Goal: Transaction & Acquisition: Purchase product/service

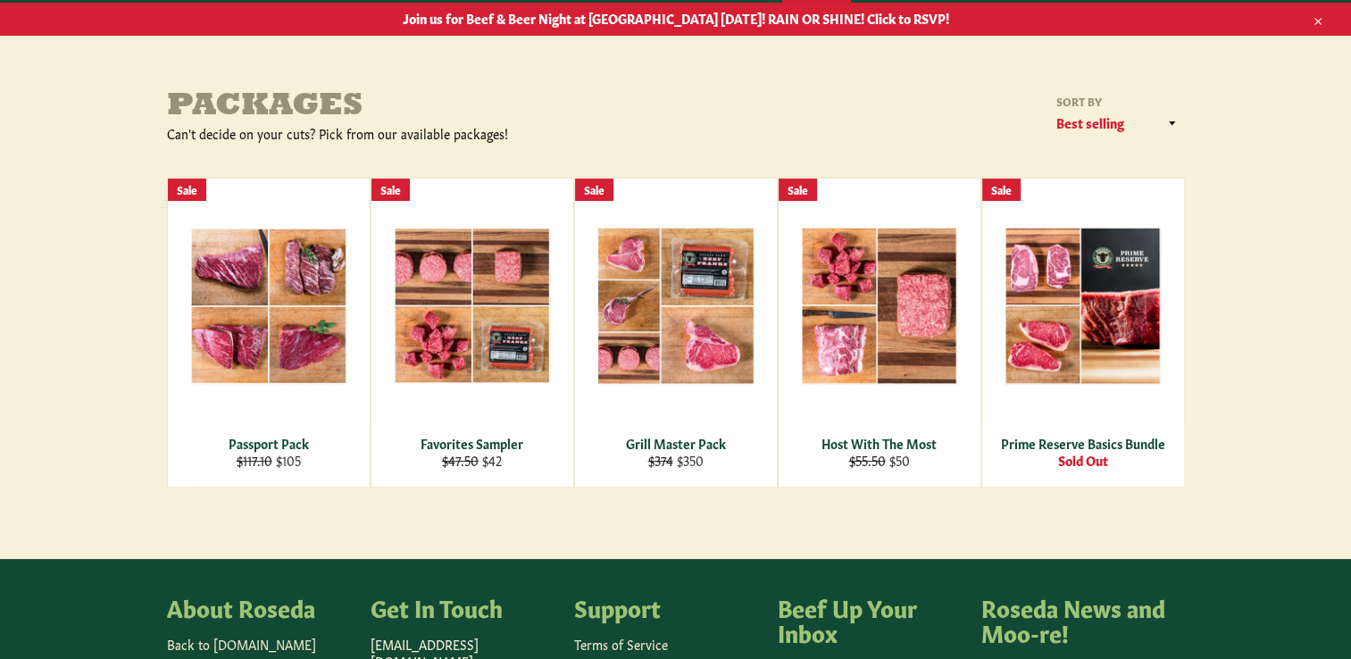
scroll to position [268, 0]
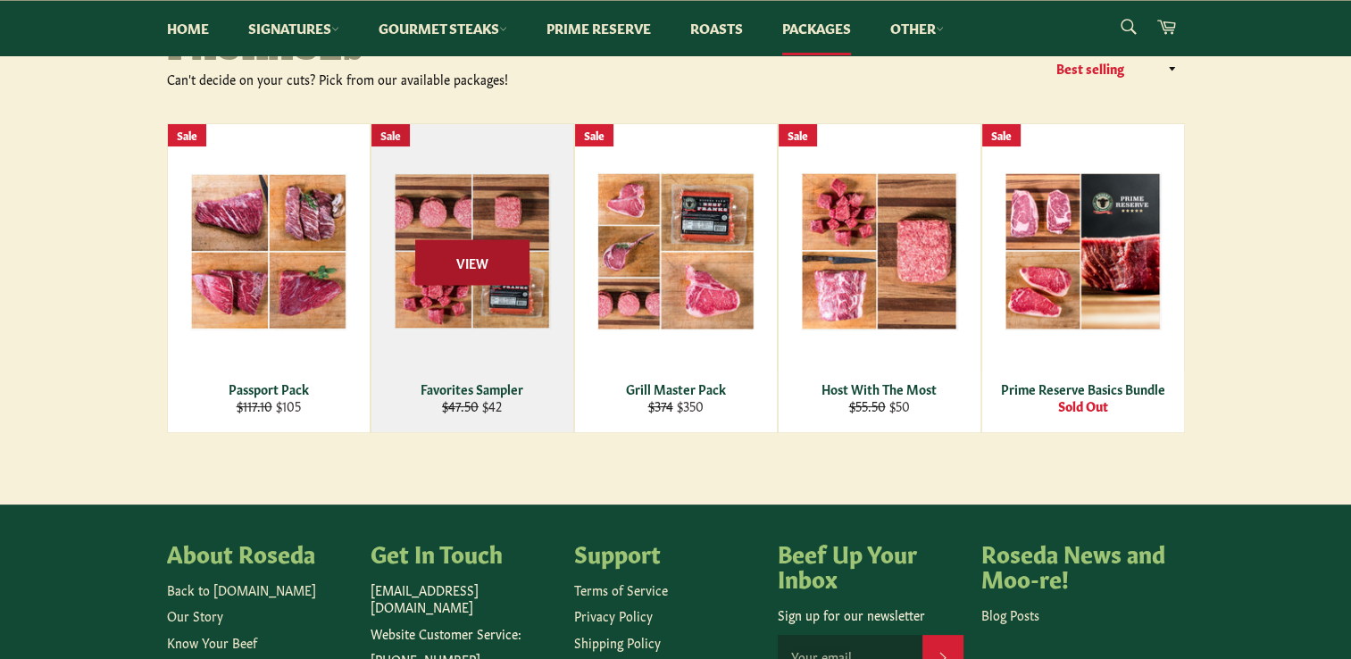
click at [483, 249] on span "View" at bounding box center [472, 262] width 114 height 46
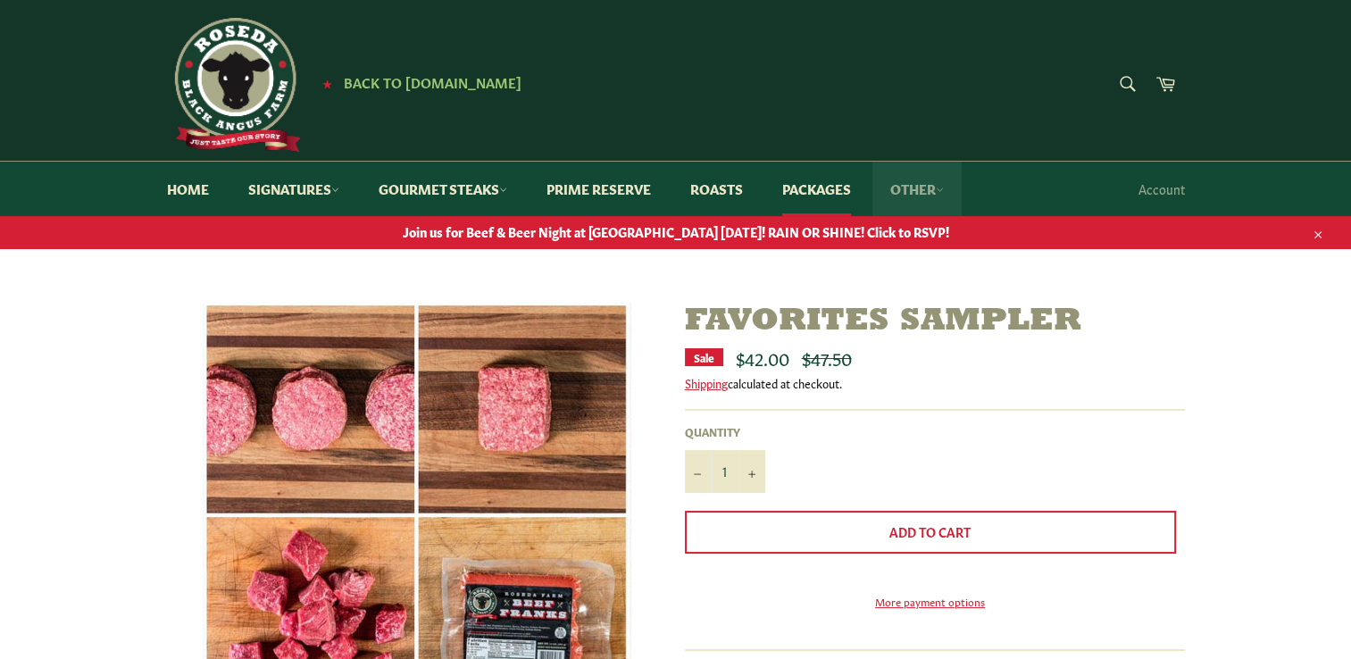
click at [937, 197] on link "Other" at bounding box center [916, 189] width 89 height 54
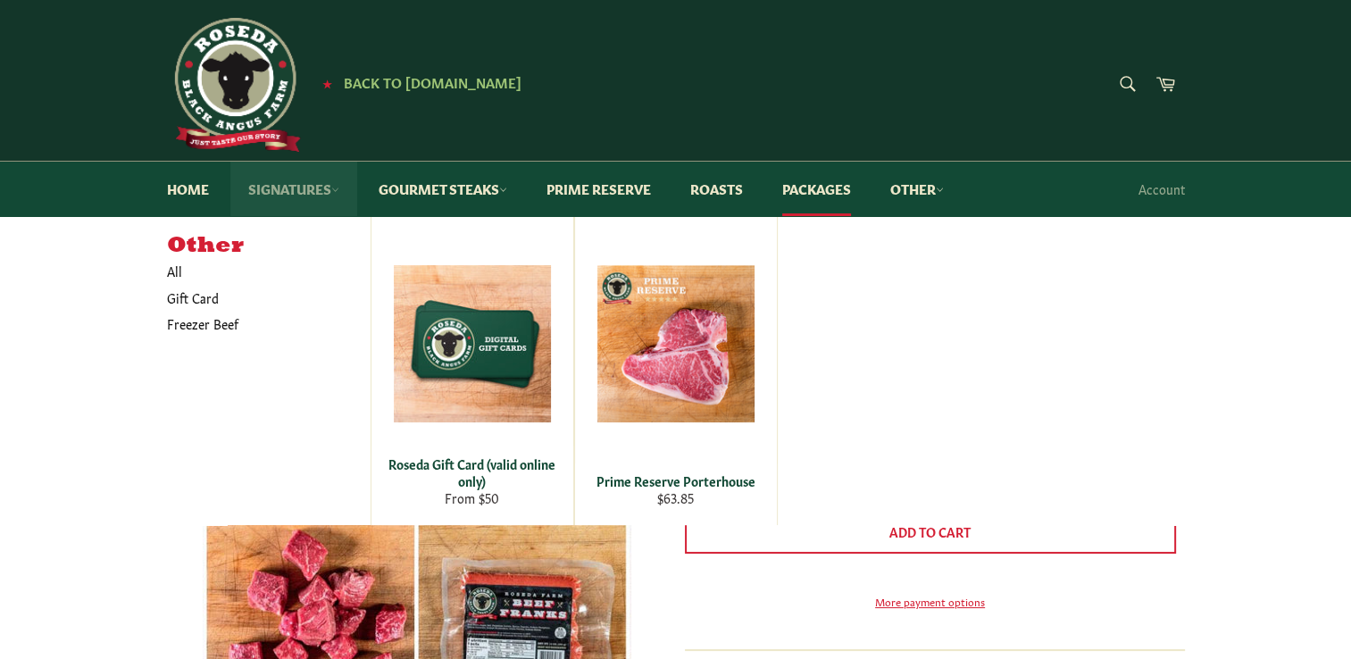
click at [332, 182] on link "Signatures" at bounding box center [293, 189] width 127 height 54
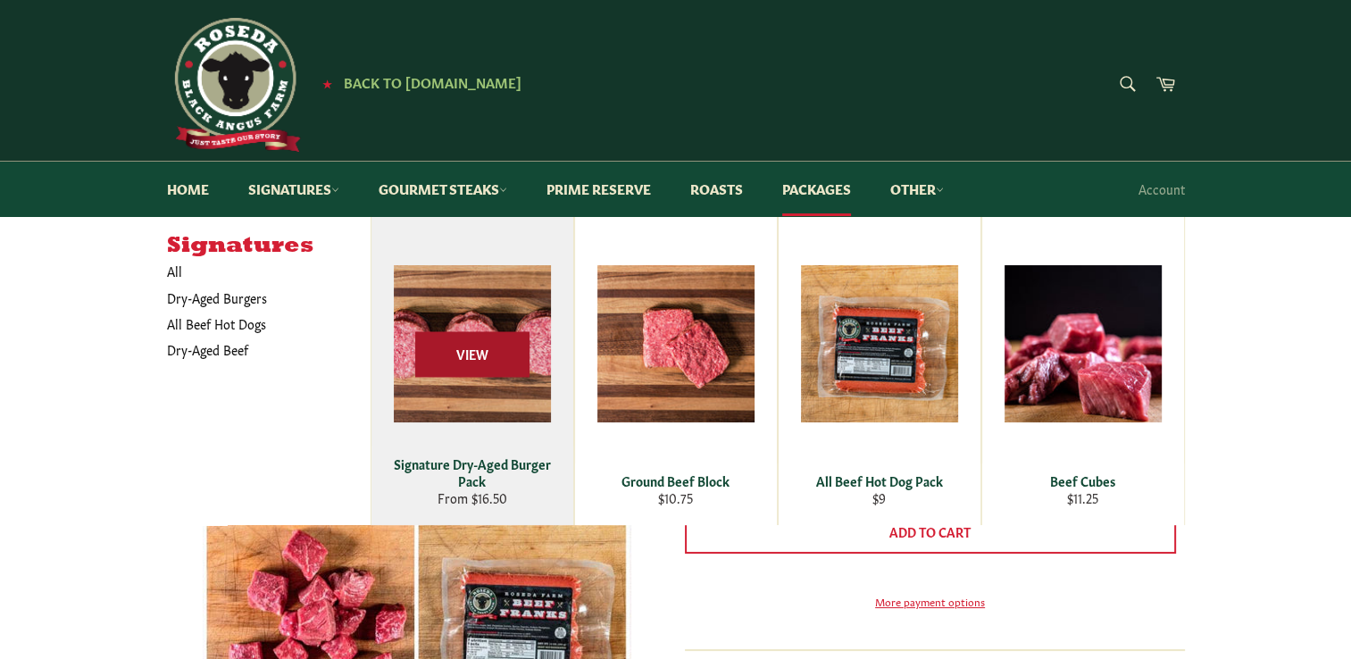
click at [454, 365] on span "View" at bounding box center [472, 355] width 114 height 46
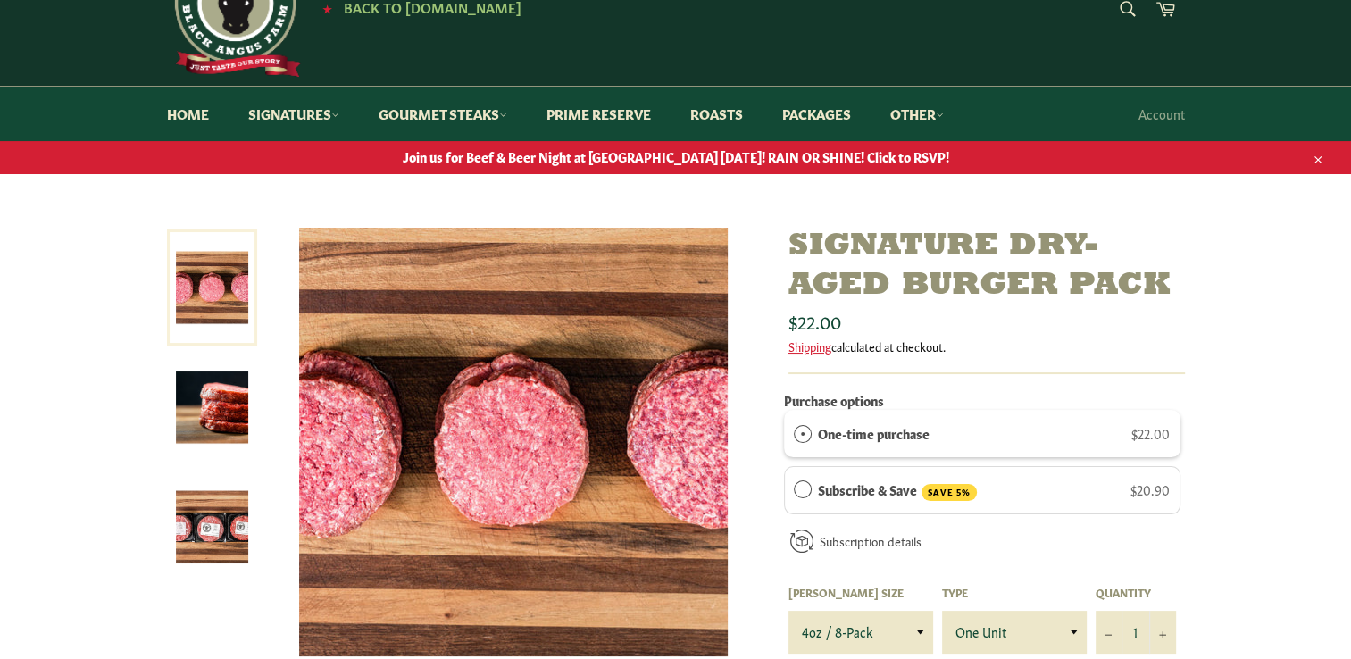
scroll to position [179, 0]
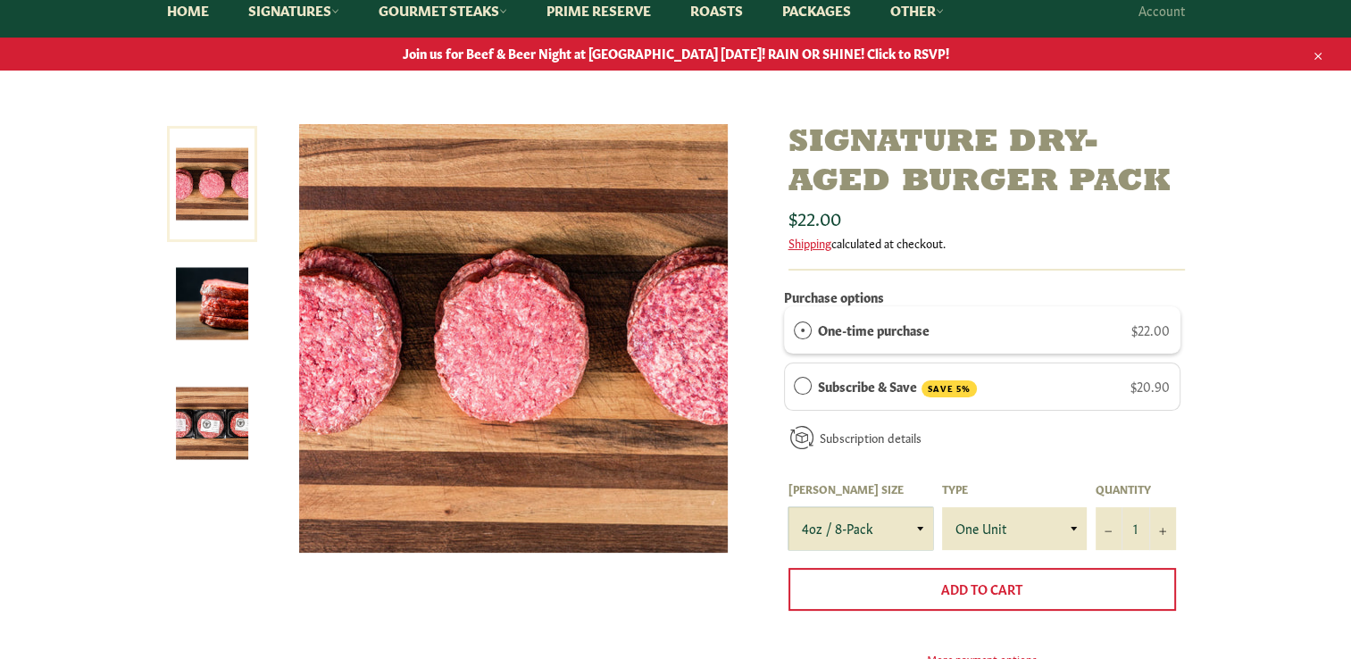
click at [920, 530] on select "4oz / 8-Pack 6oz / 4-Pack 8oz / 4-Pack" at bounding box center [860, 528] width 145 height 43
select select "6oz / 4-Pack"
click at [788, 507] on select "4oz / 8-Pack 6oz / 4-Pack 8oz / 4-Pack" at bounding box center [860, 528] width 145 height 43
click at [1073, 527] on select "One Unit" at bounding box center [1014, 528] width 145 height 43
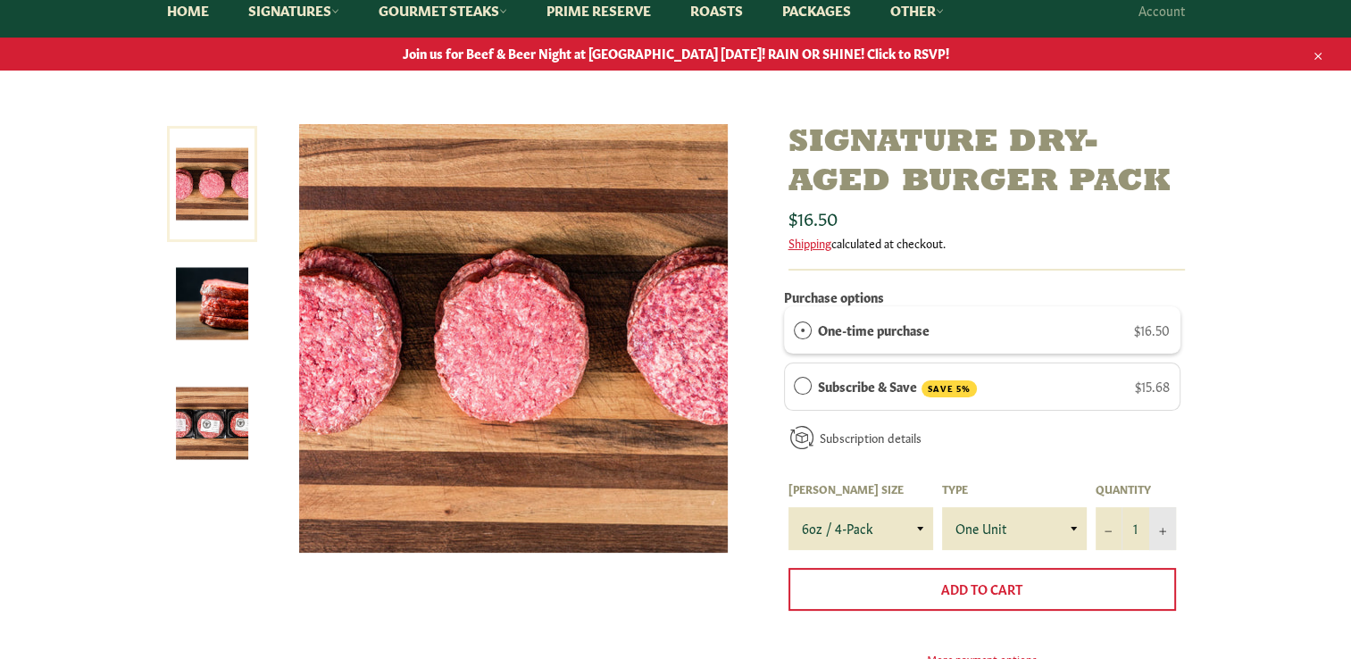
click at [1161, 534] on button "+" at bounding box center [1162, 528] width 27 height 43
type input "5"
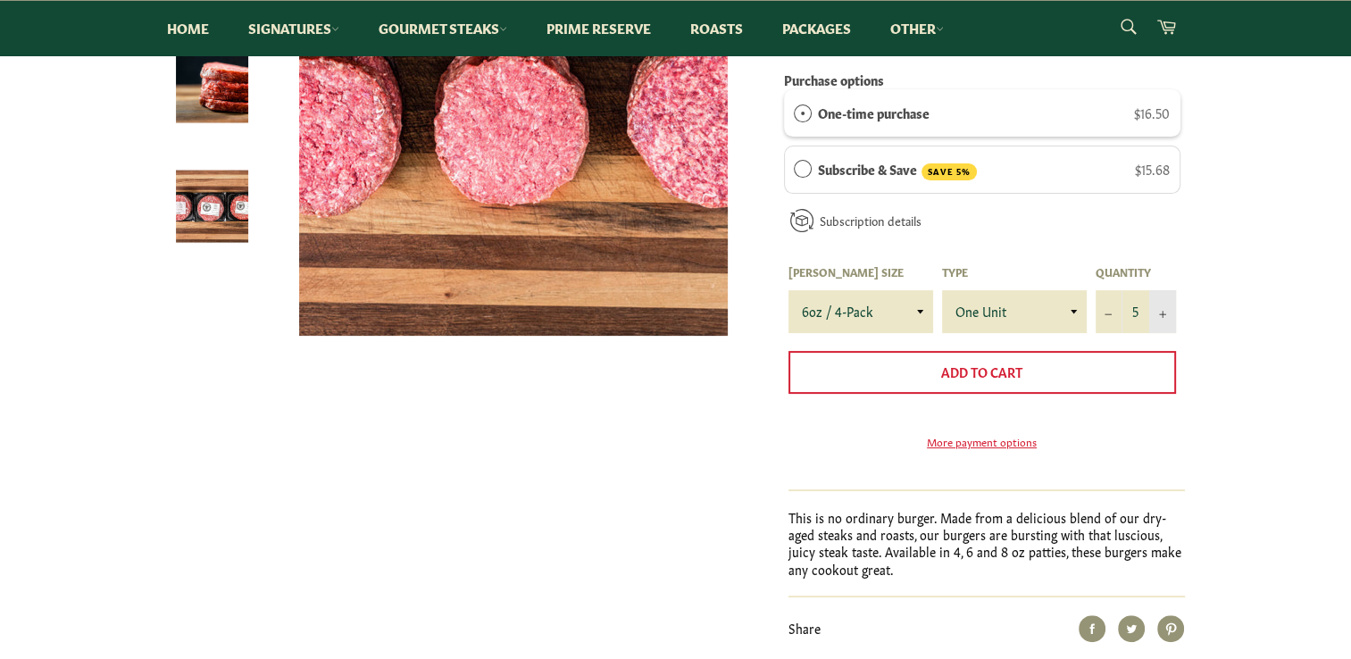
scroll to position [357, 0]
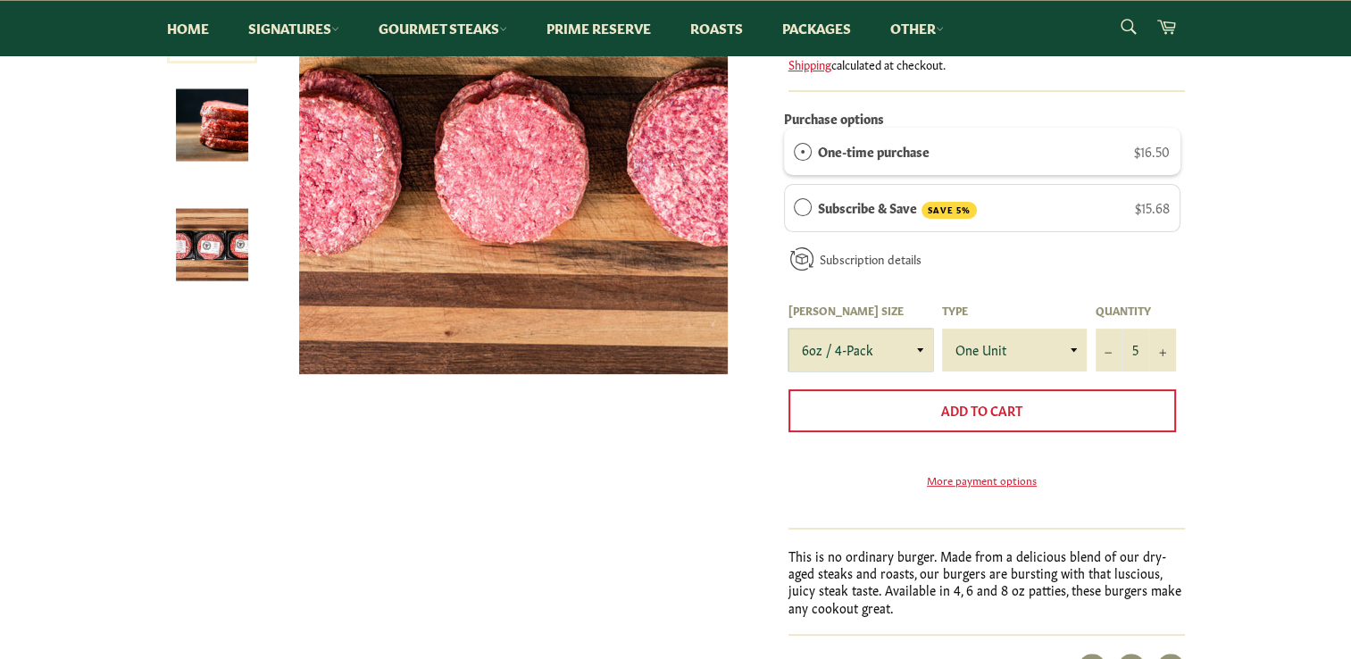
click at [918, 345] on select "4oz / 8-Pack 6oz / 4-Pack 8oz / 4-Pack" at bounding box center [860, 350] width 145 height 43
select select "4oz / 8-Pack"
click at [788, 329] on select "4oz / 8-Pack 6oz / 4-Pack 8oz / 4-Pack" at bounding box center [860, 350] width 145 height 43
click at [1104, 349] on icon "Reduce item quantity by one" at bounding box center [1107, 352] width 7 height 7
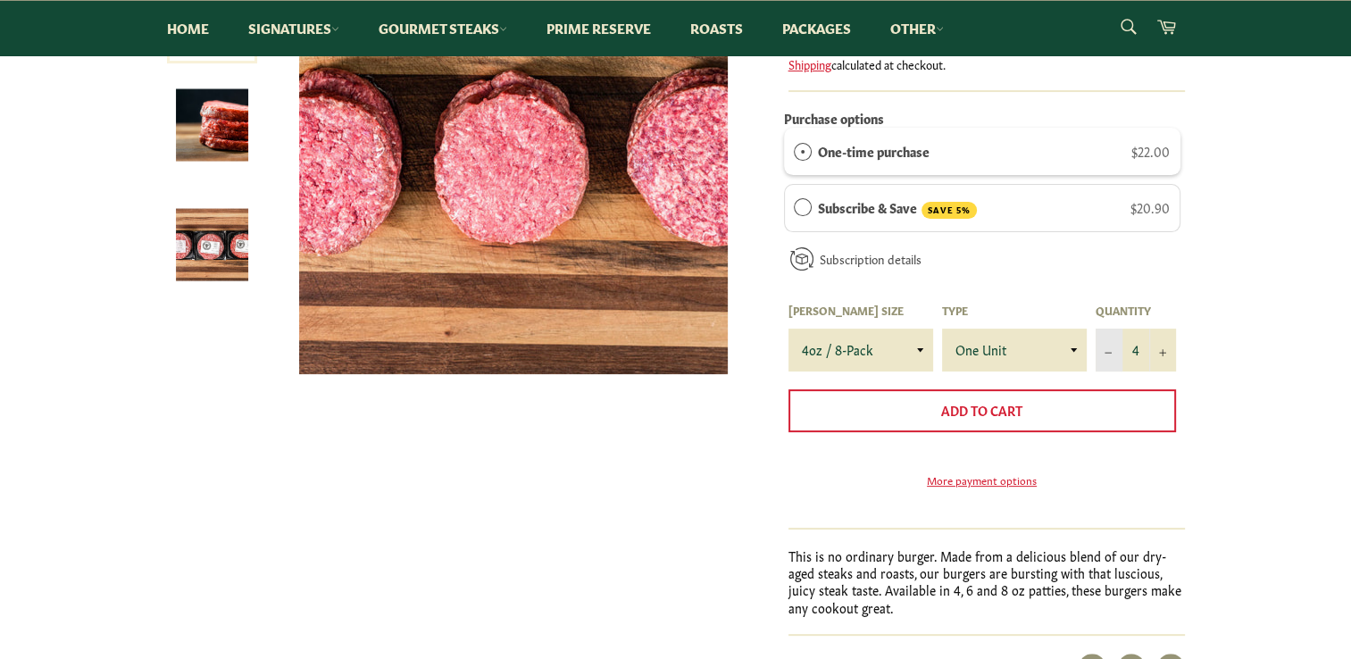
type input "3"
click at [922, 345] on select "4oz / 8-Pack 6oz / 4-Pack 8oz / 4-Pack" at bounding box center [860, 350] width 145 height 43
select select "8oz / 4-Pack"
click at [788, 329] on select "4oz / 8-Pack 6oz / 4-Pack 8oz / 4-Pack" at bounding box center [860, 350] width 145 height 43
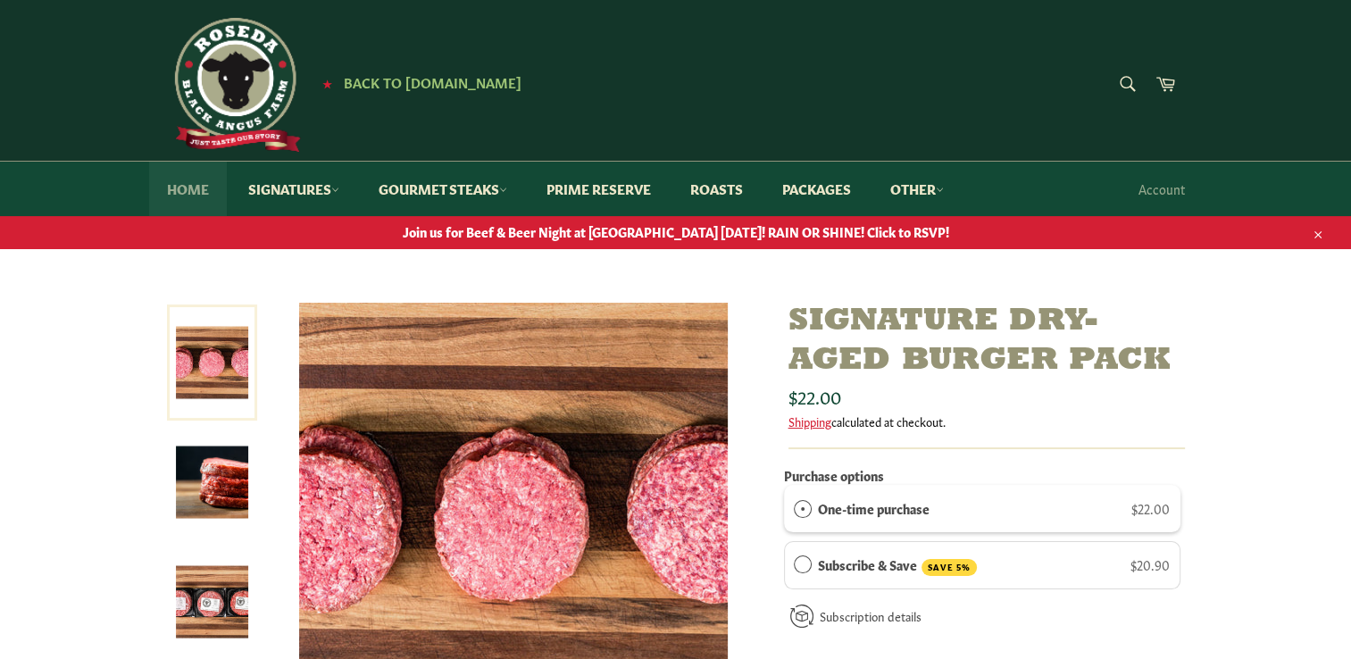
click at [195, 195] on link "Home" at bounding box center [188, 189] width 78 height 54
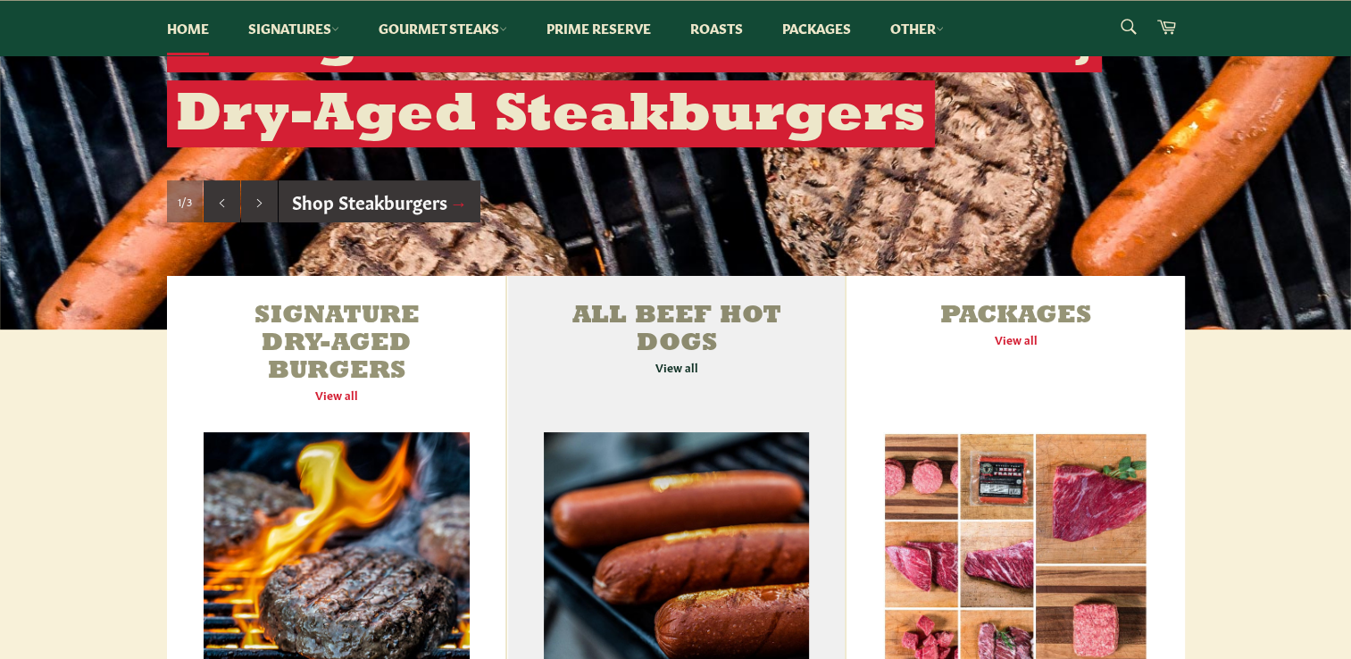
scroll to position [446, 0]
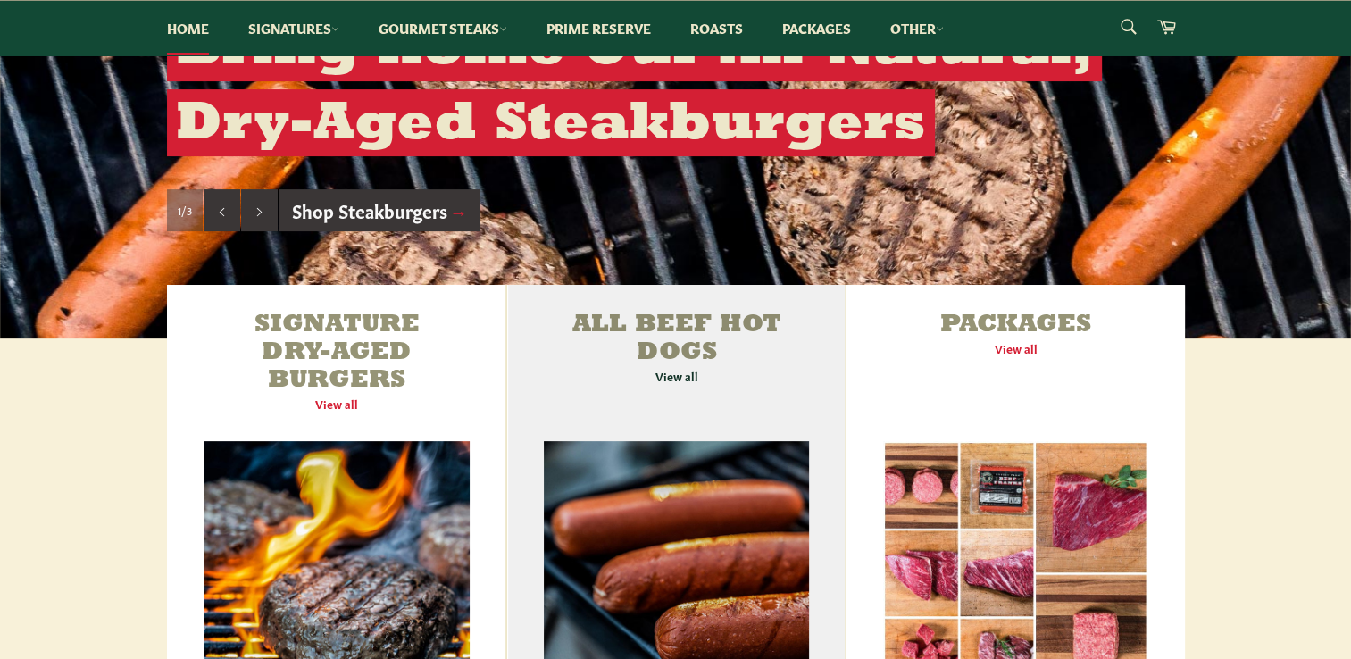
click at [689, 544] on link "All Beef Hot Dogs View all" at bounding box center [675, 515] width 337 height 460
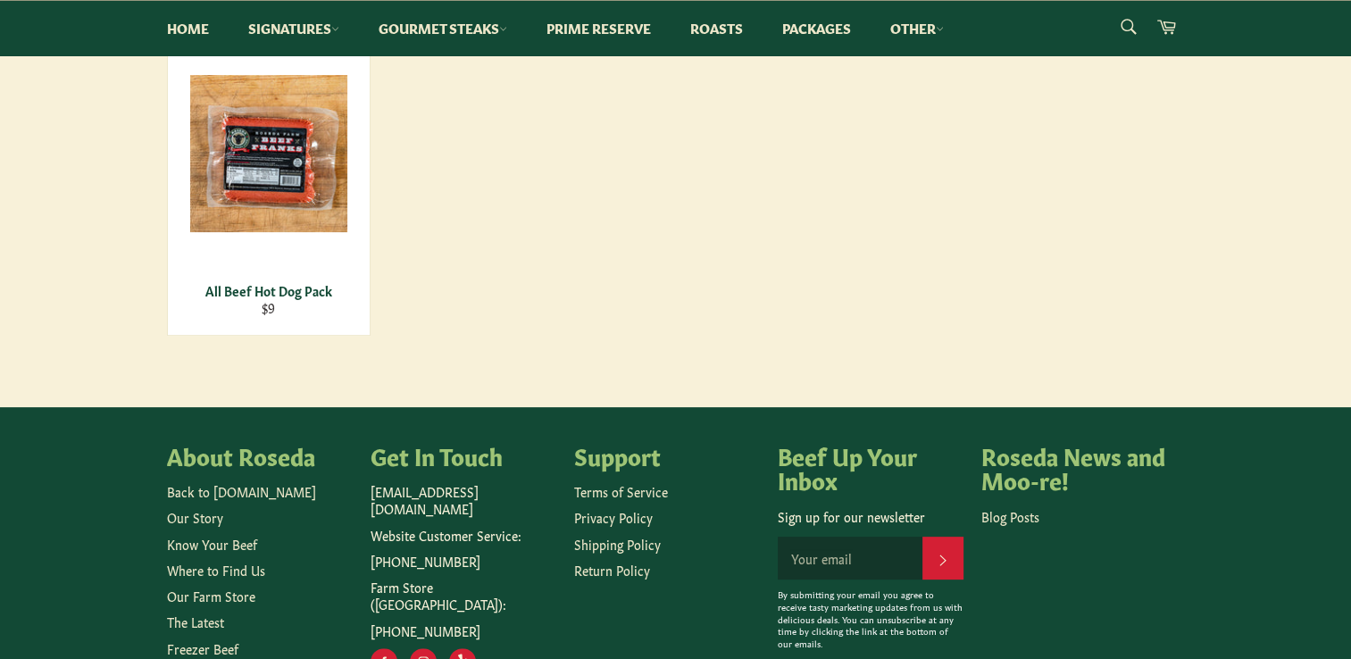
scroll to position [89, 0]
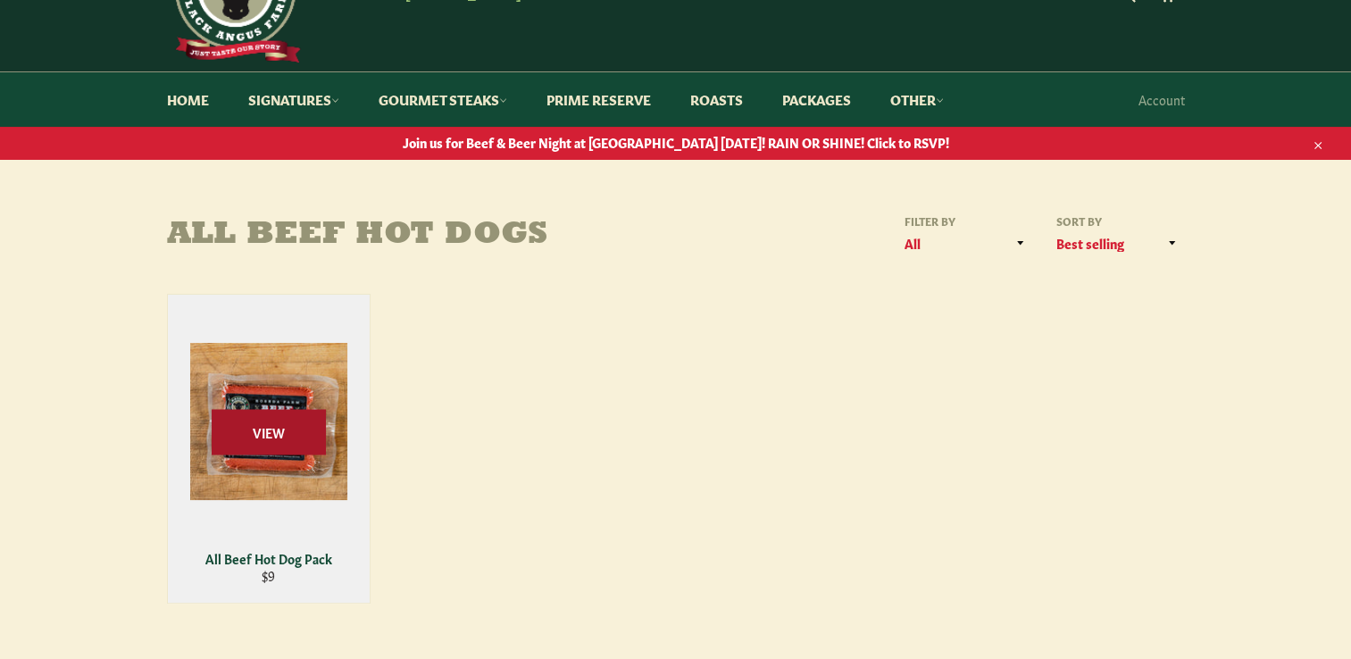
click at [267, 440] on span "View" at bounding box center [269, 432] width 114 height 46
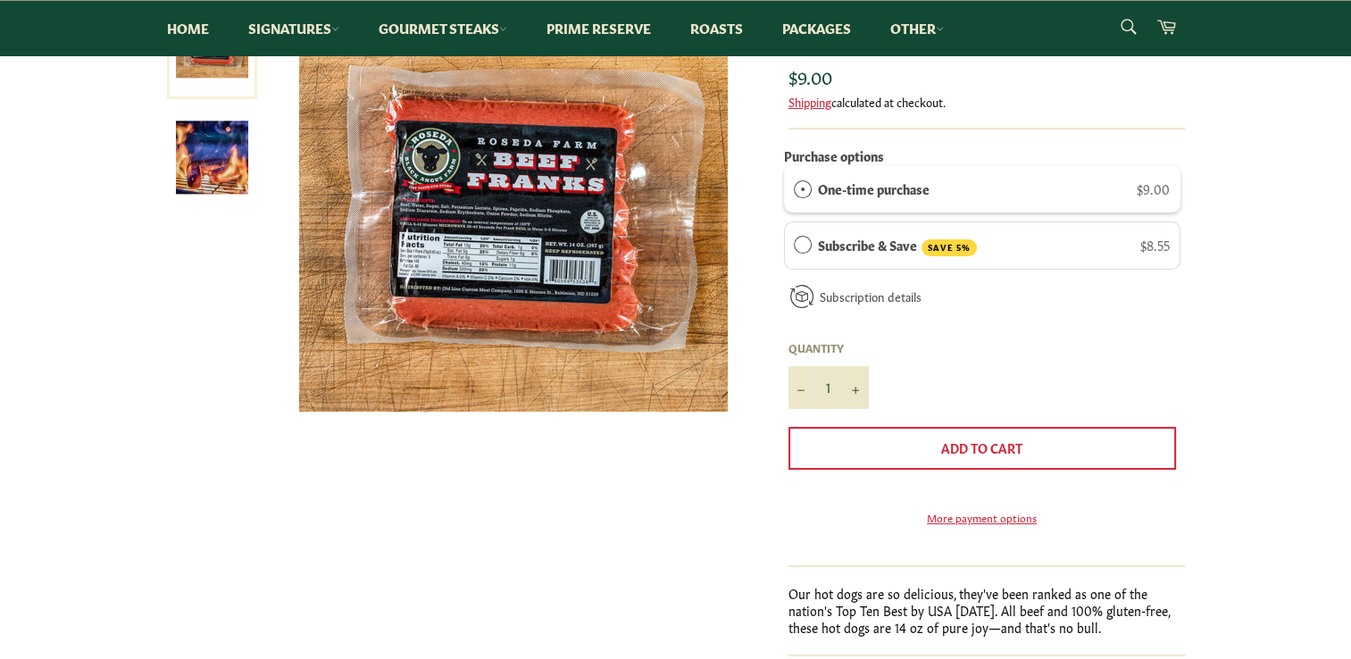
scroll to position [89, 0]
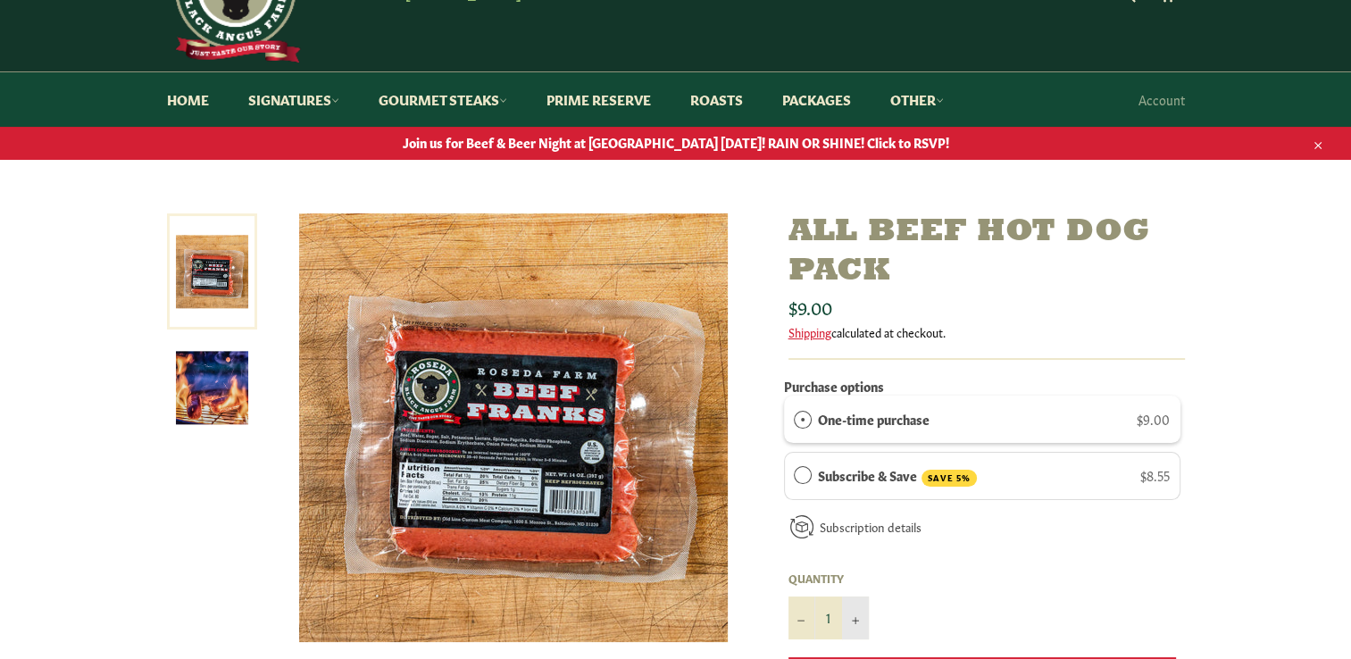
click at [862, 623] on button "+" at bounding box center [855, 617] width 27 height 43
type input "5"
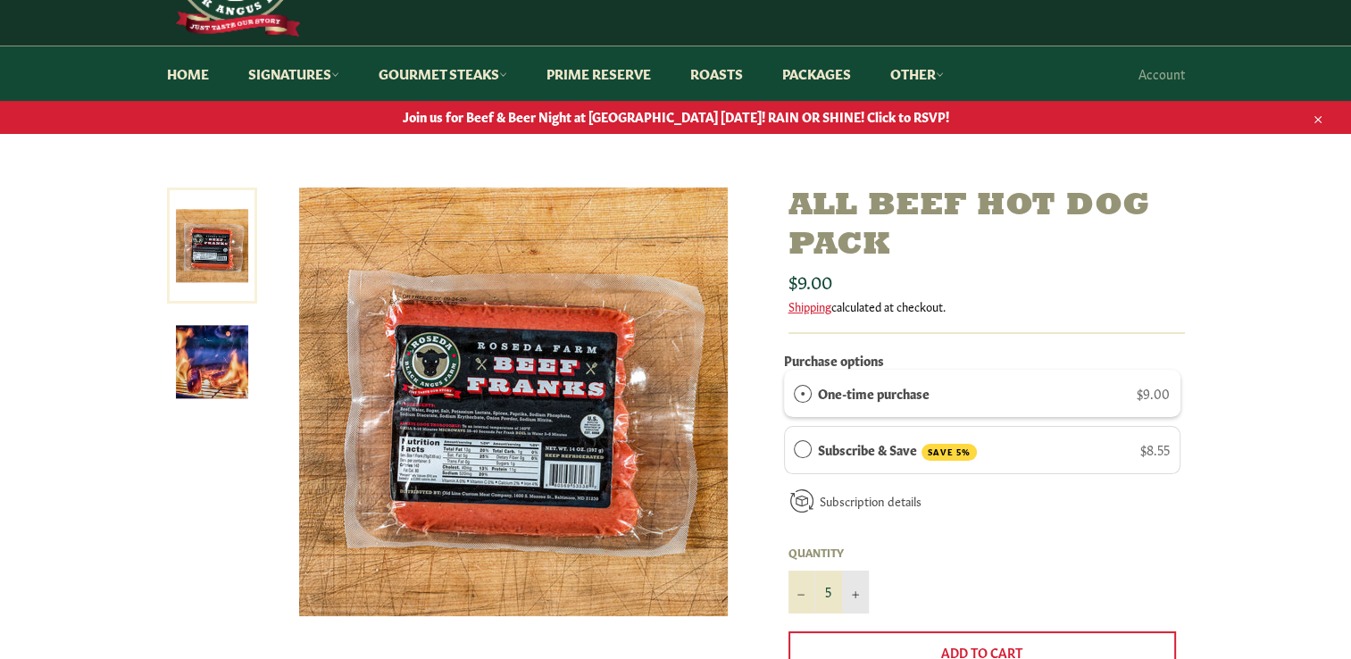
scroll to position [0, 0]
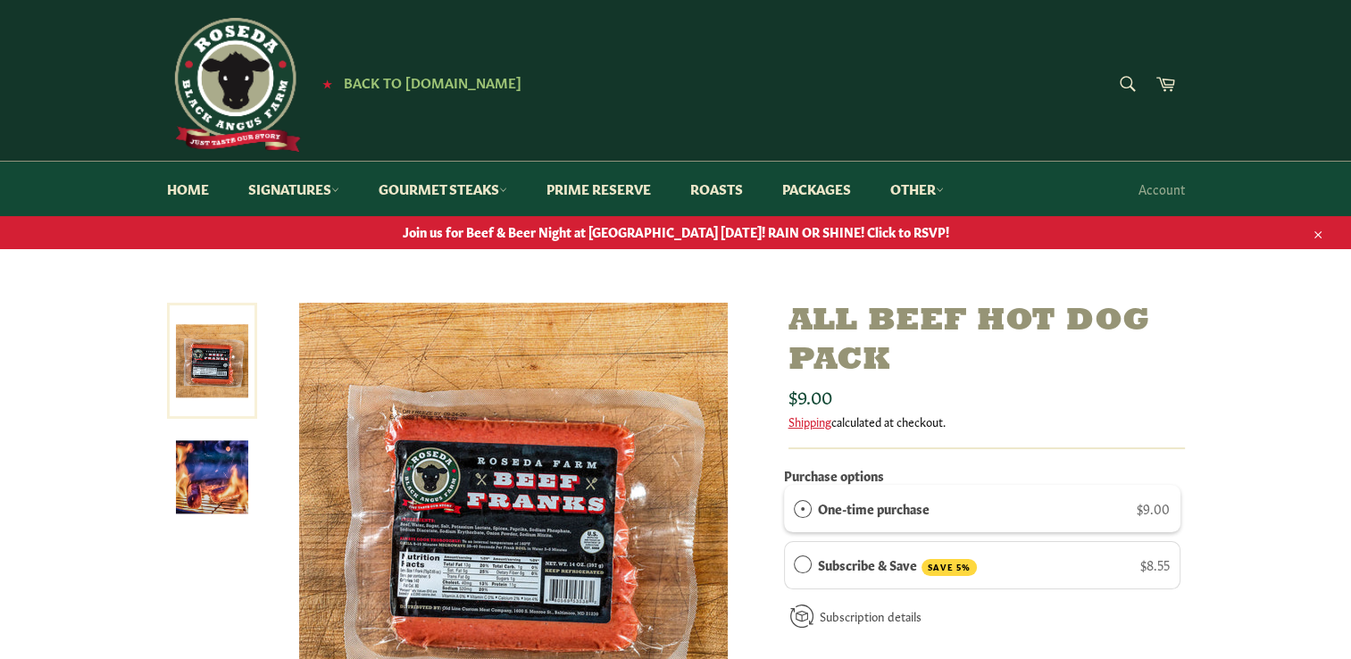
click at [199, 491] on img at bounding box center [212, 477] width 72 height 72
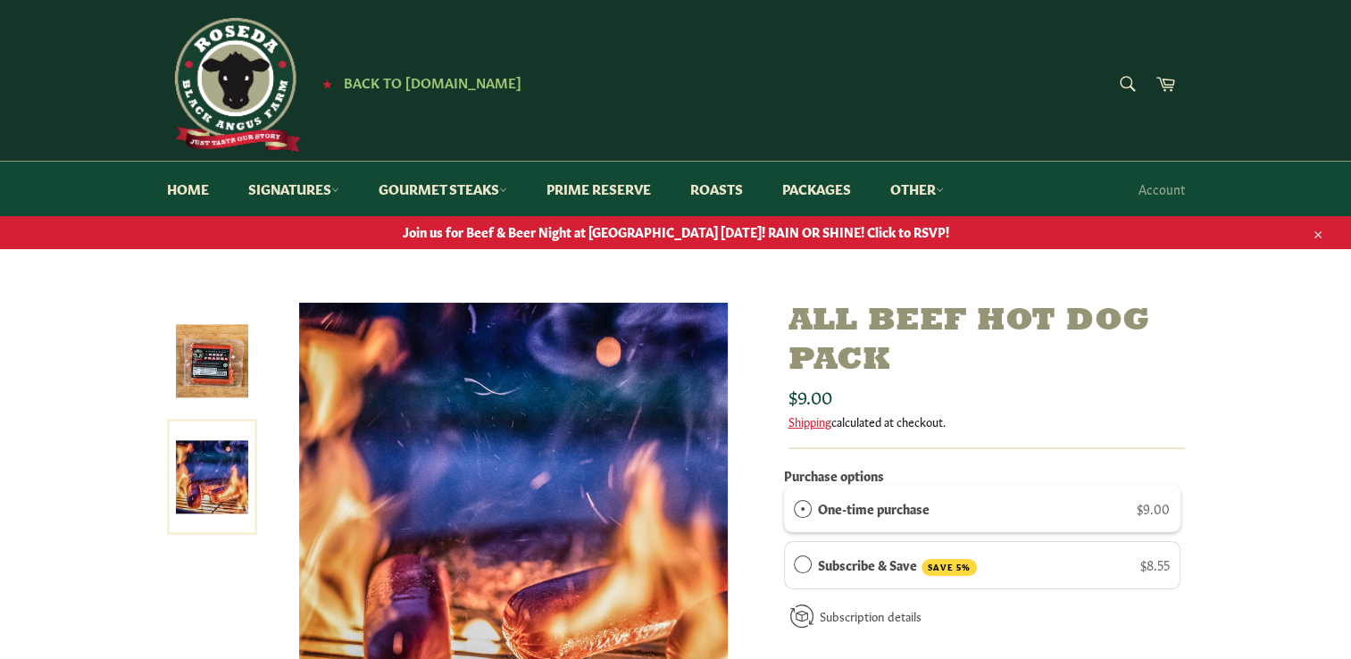
click at [211, 366] on img at bounding box center [212, 361] width 72 height 72
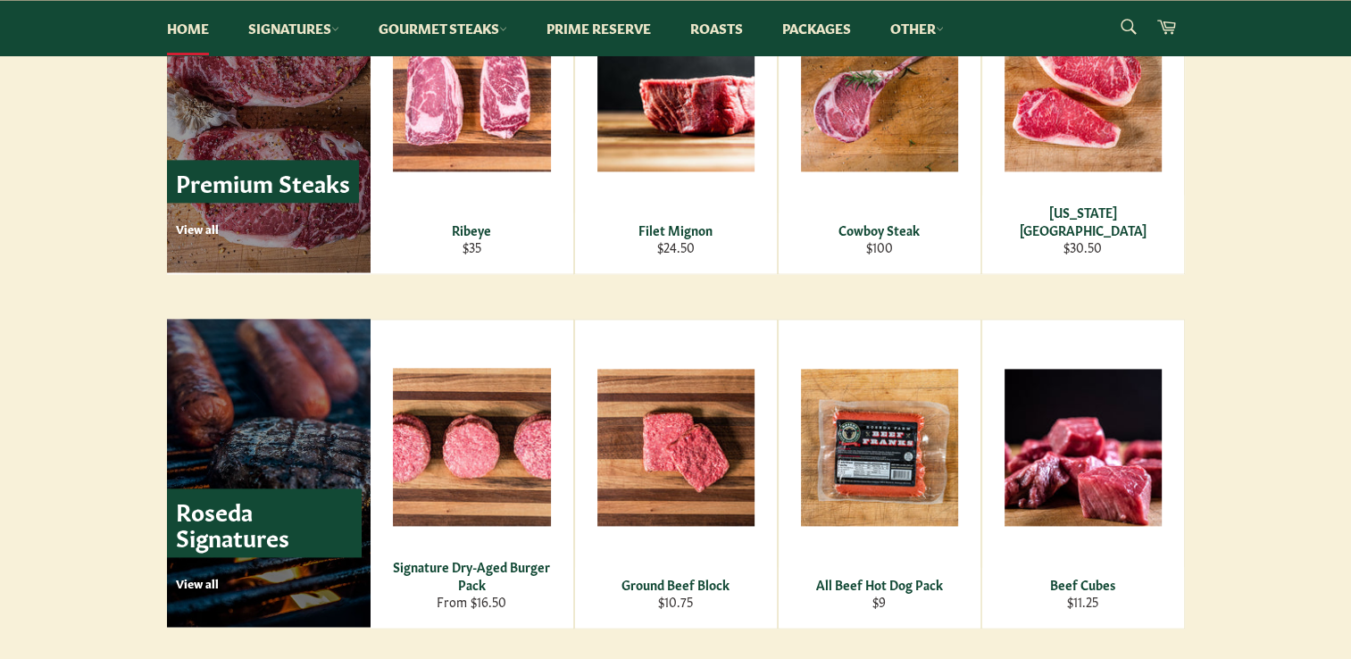
scroll to position [2547, 0]
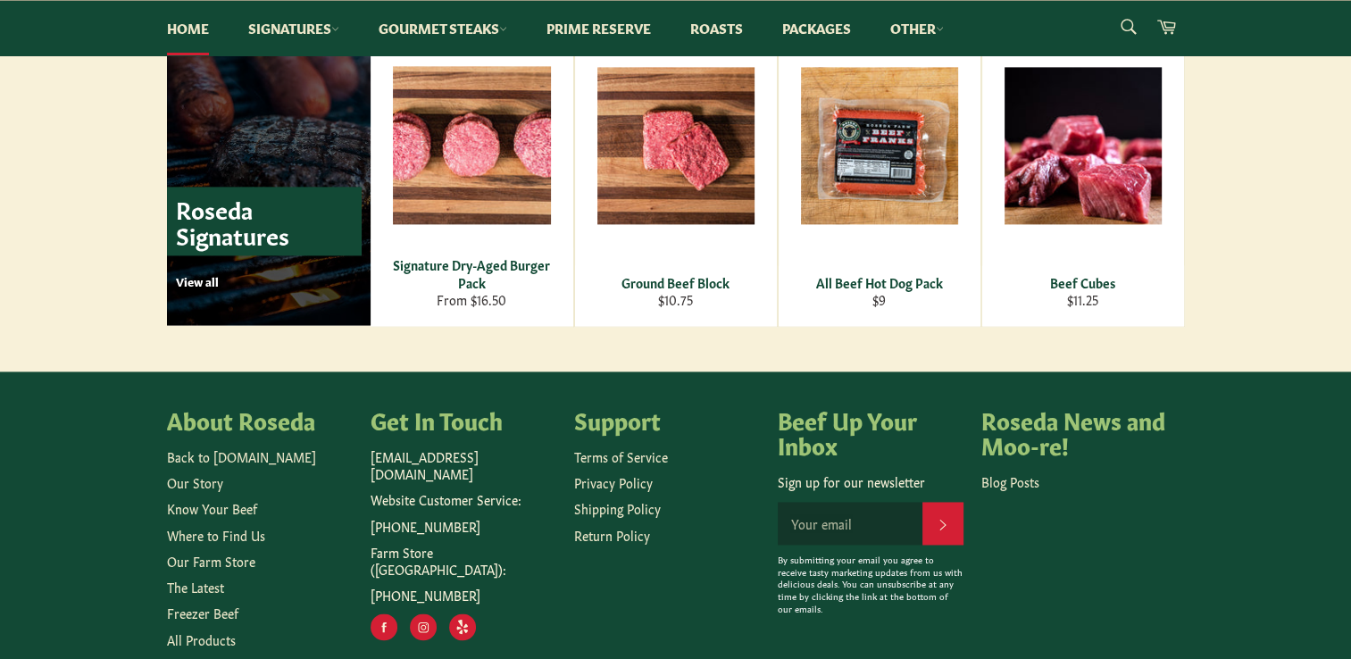
click at [204, 281] on p "View all" at bounding box center [269, 281] width 186 height 16
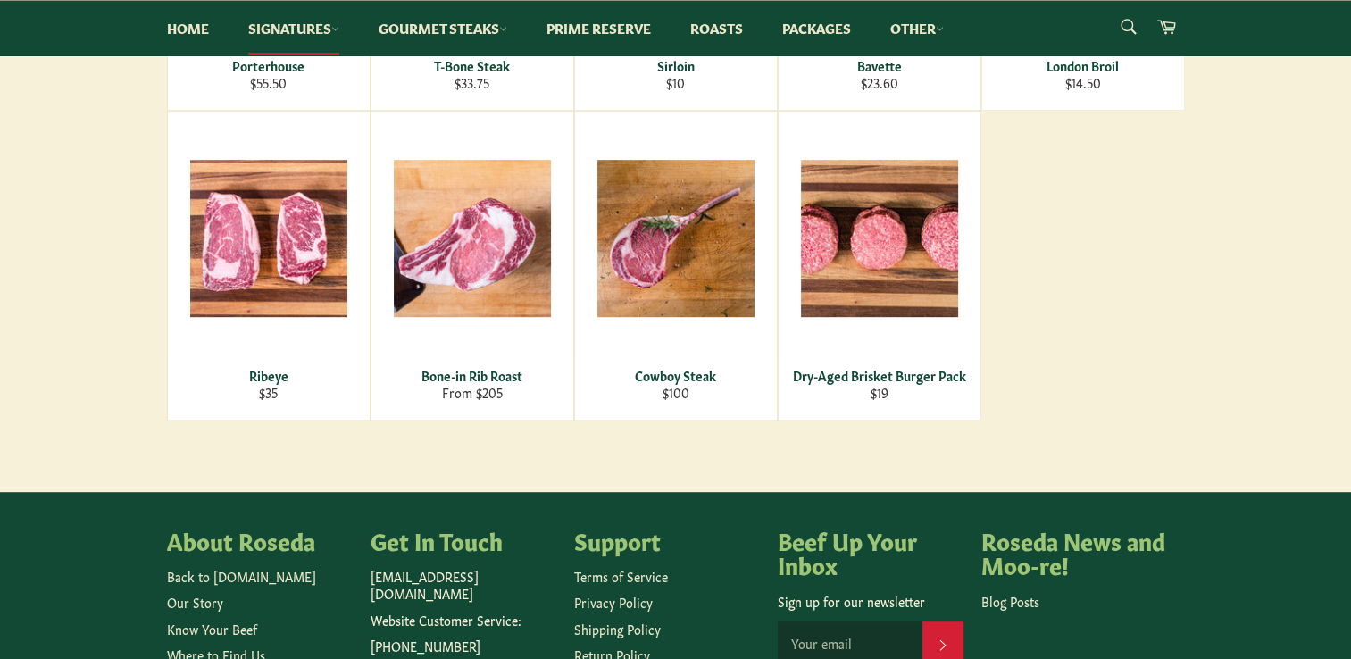
scroll to position [893, 0]
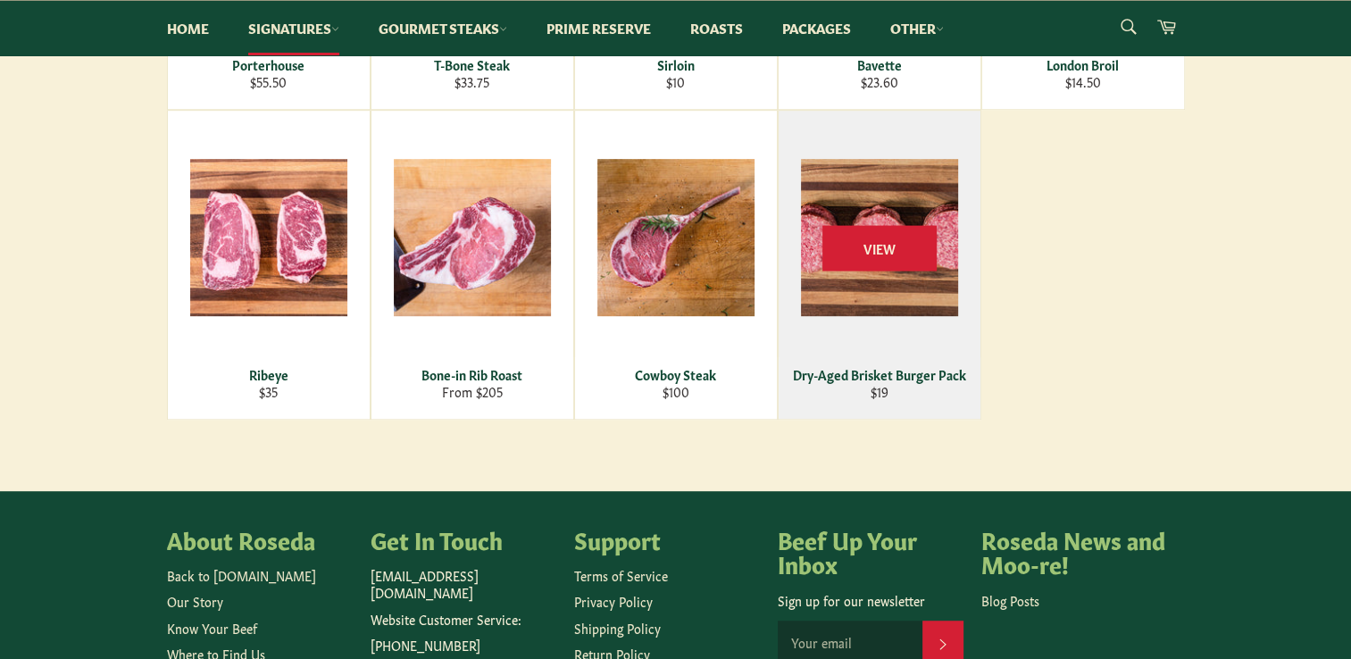
click at [863, 375] on div "Dry-Aged Brisket Burger Pack" at bounding box center [878, 374] width 179 height 17
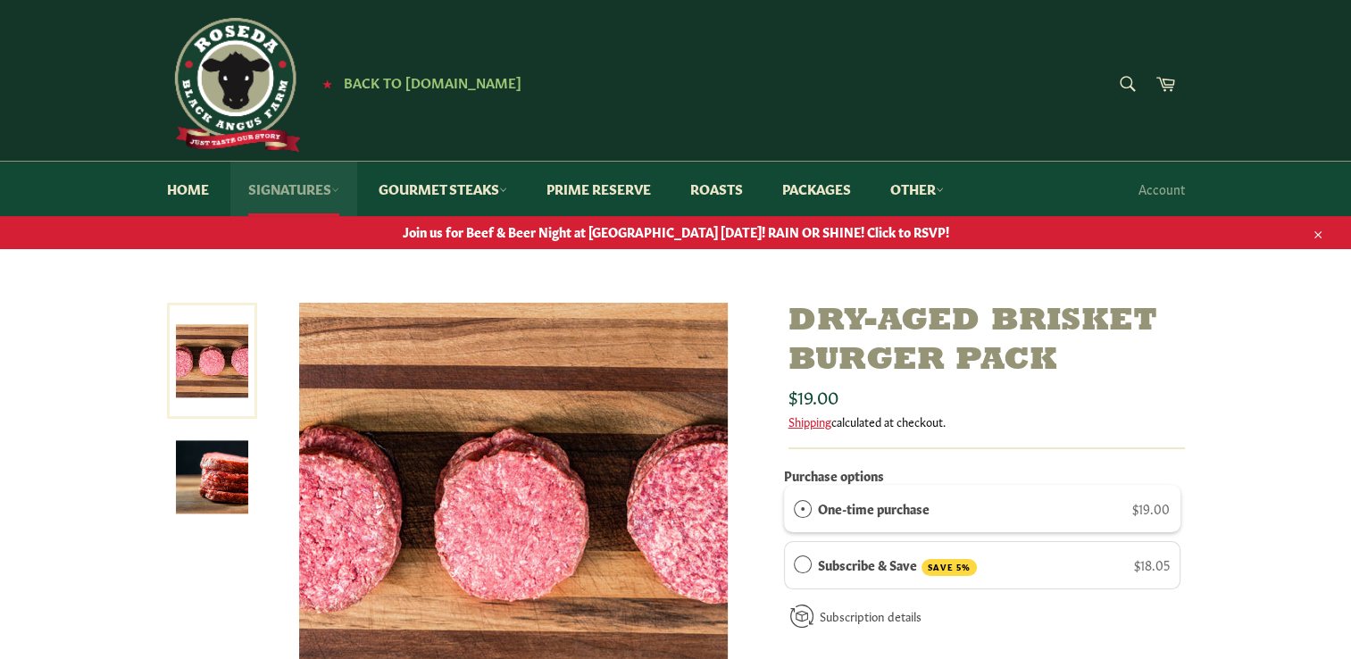
click at [324, 187] on link "Signatures" at bounding box center [293, 189] width 127 height 54
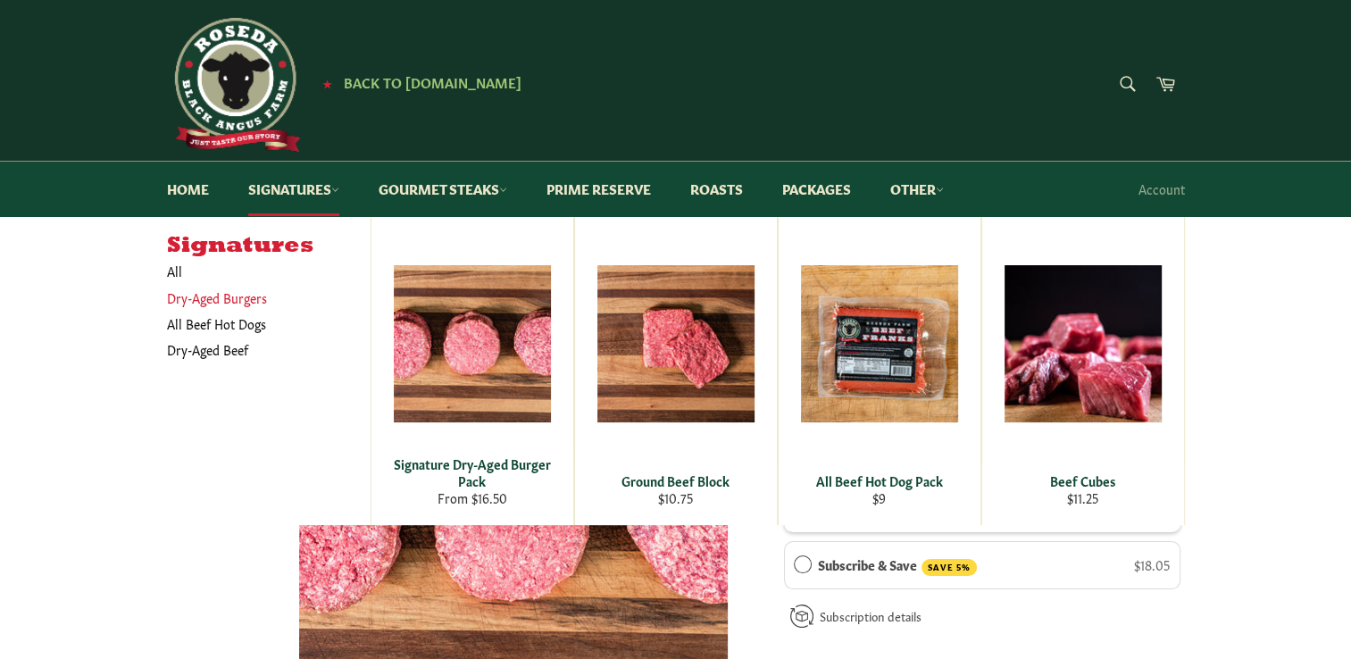
click at [226, 304] on link "Dry-Aged Burgers" at bounding box center [255, 298] width 195 height 26
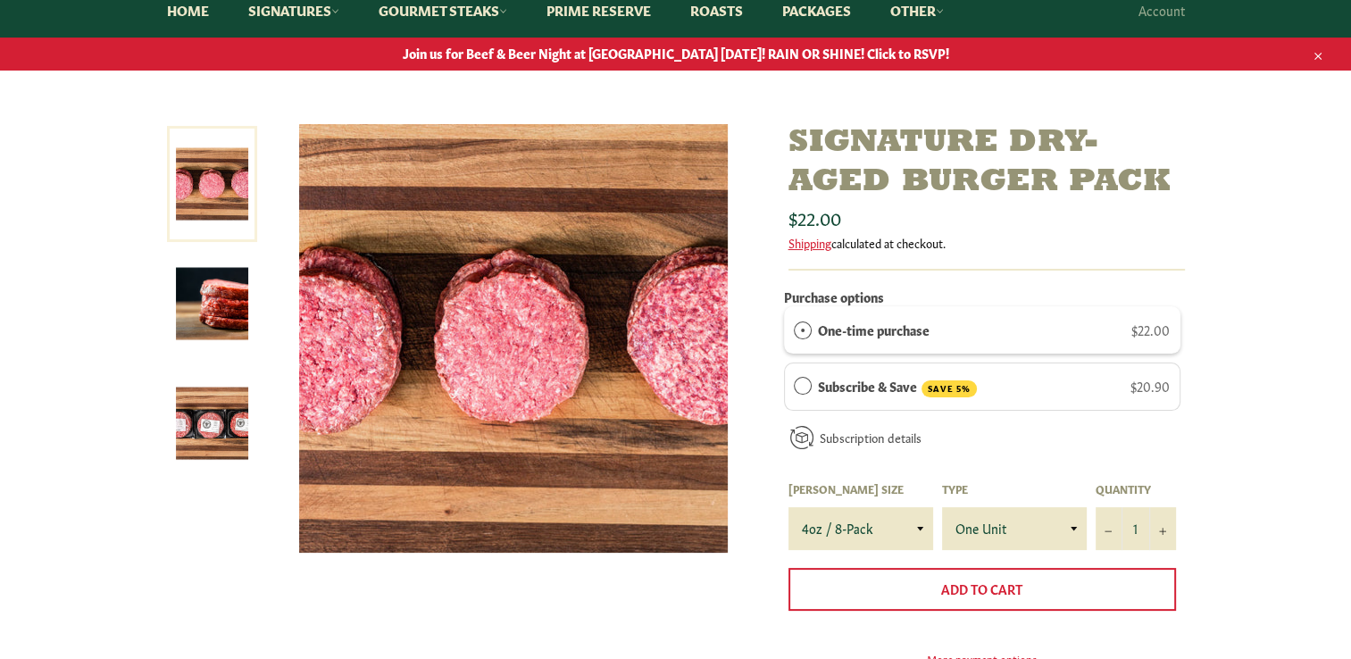
scroll to position [268, 0]
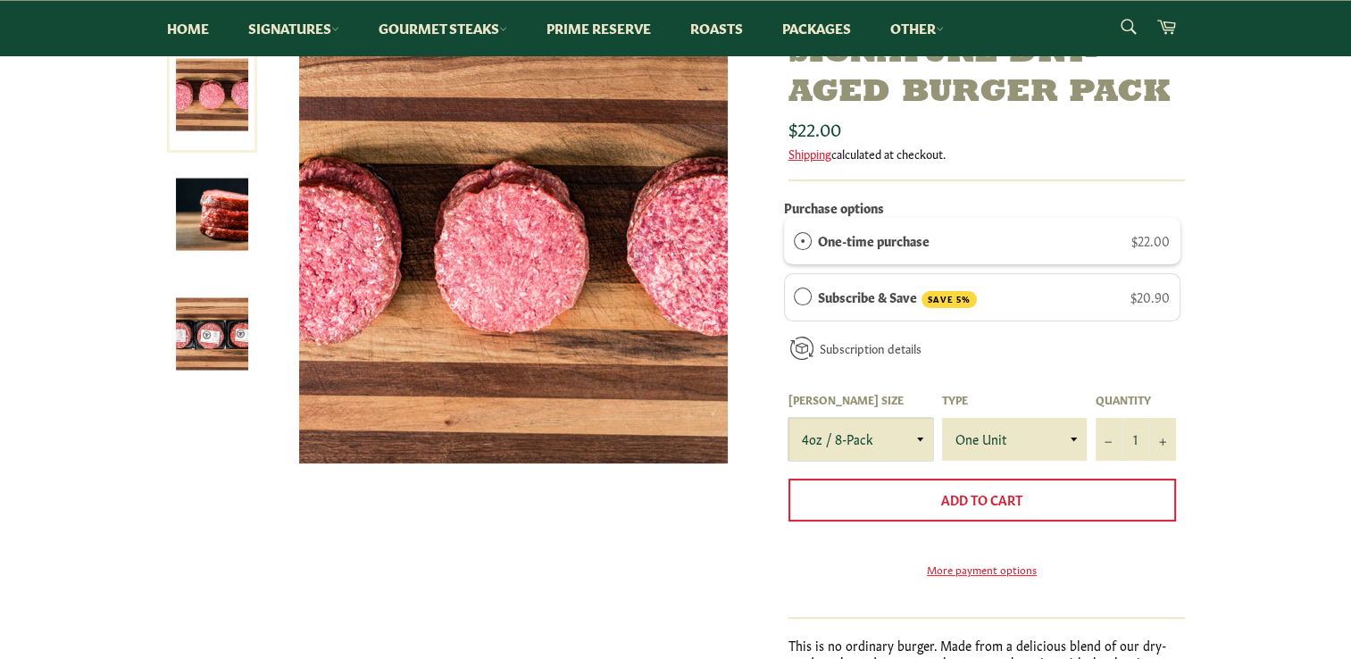
click at [920, 440] on select "4oz / 8-Pack 6oz / 4-Pack 8oz / 4-Pack" at bounding box center [860, 439] width 145 height 43
click at [788, 418] on select "4oz / 8-Pack 6oz / 4-Pack 8oz / 4-Pack" at bounding box center [860, 439] width 145 height 43
